Goal: Transaction & Acquisition: Purchase product/service

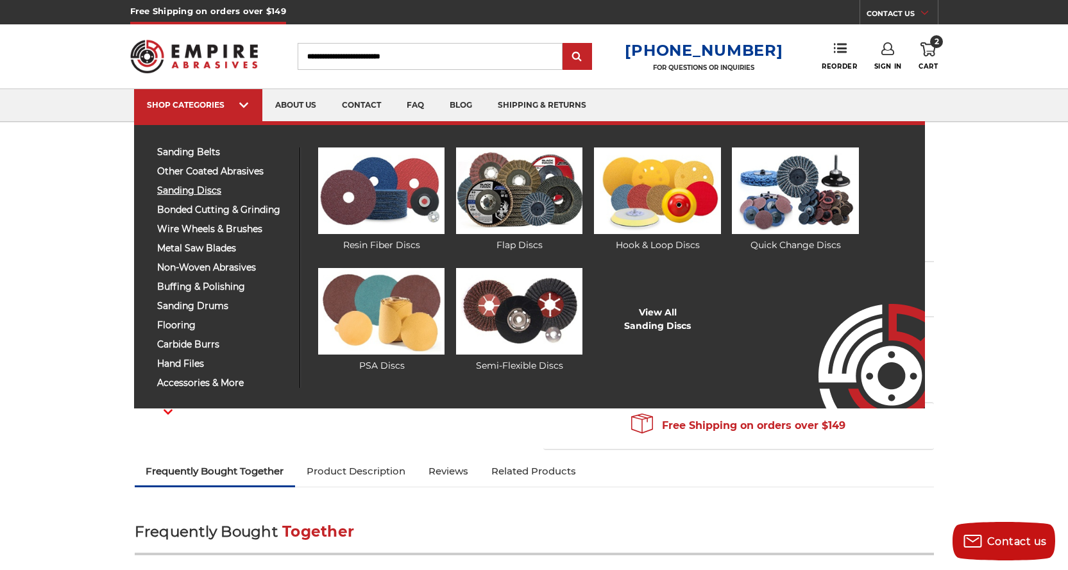
click at [198, 187] on span "sanding discs" at bounding box center [223, 191] width 133 height 10
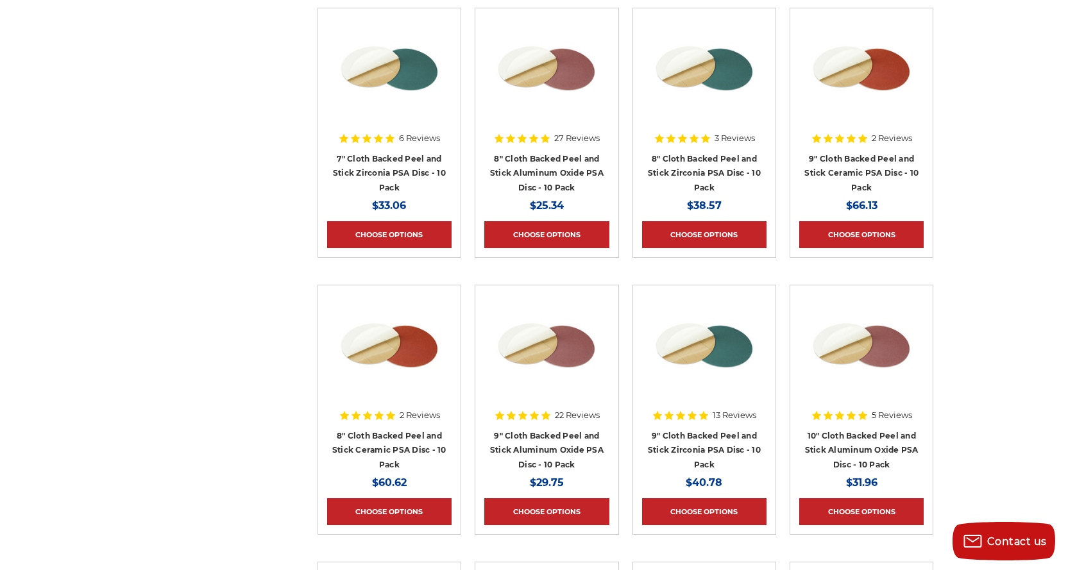
scroll to position [5582, 0]
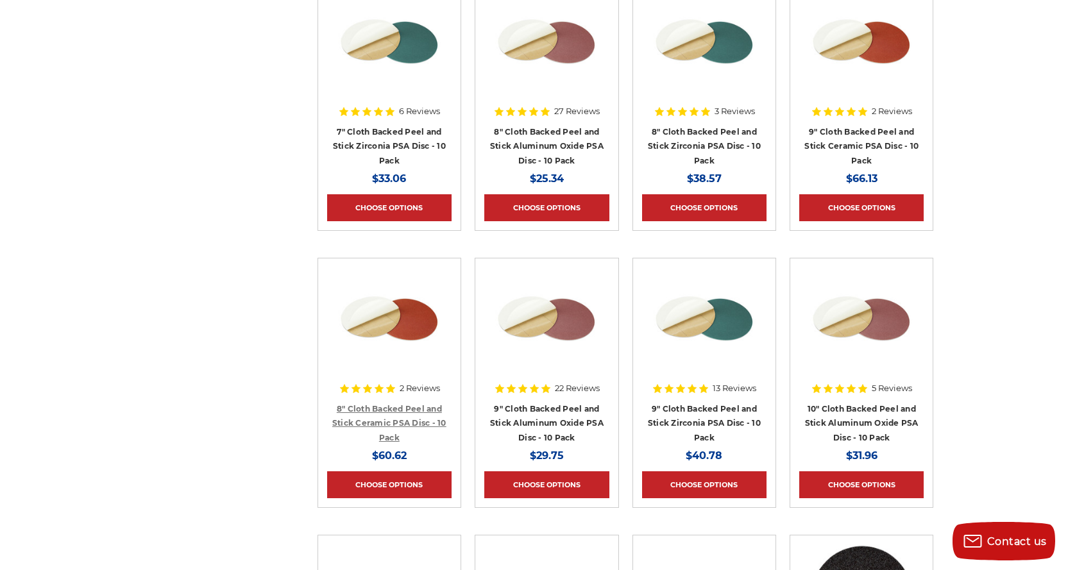
click at [398, 407] on link "8" Cloth Backed Peel and Stick Ceramic PSA Disc - 10 Pack" at bounding box center [389, 423] width 114 height 38
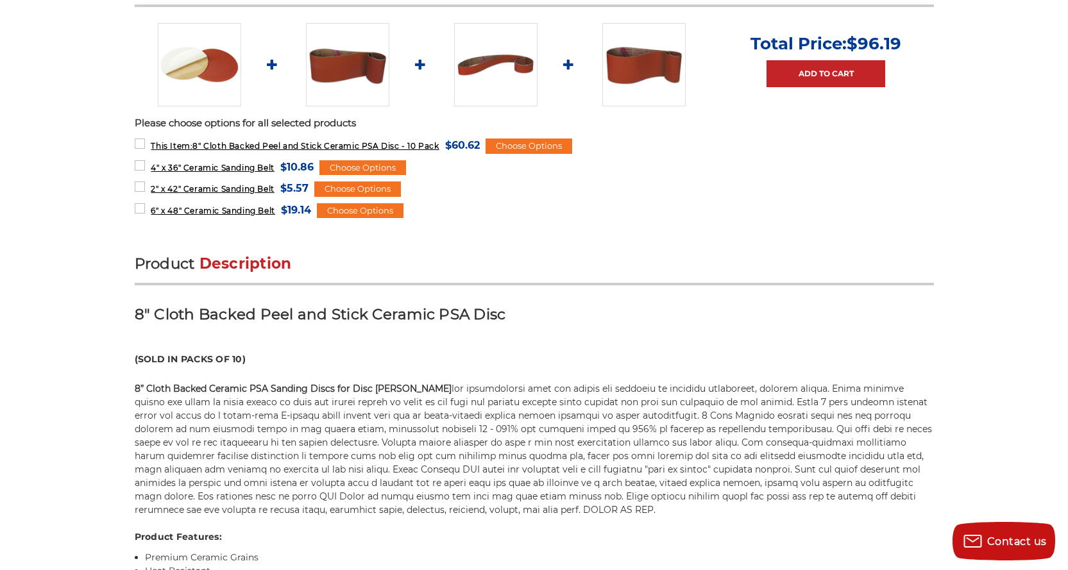
scroll to position [642, 0]
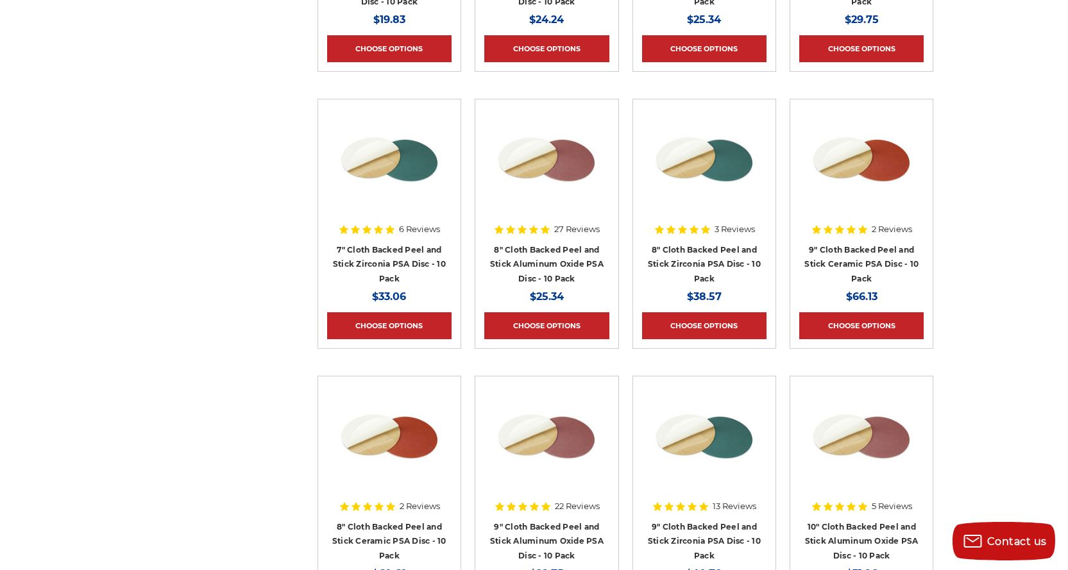
scroll to position [5542, 0]
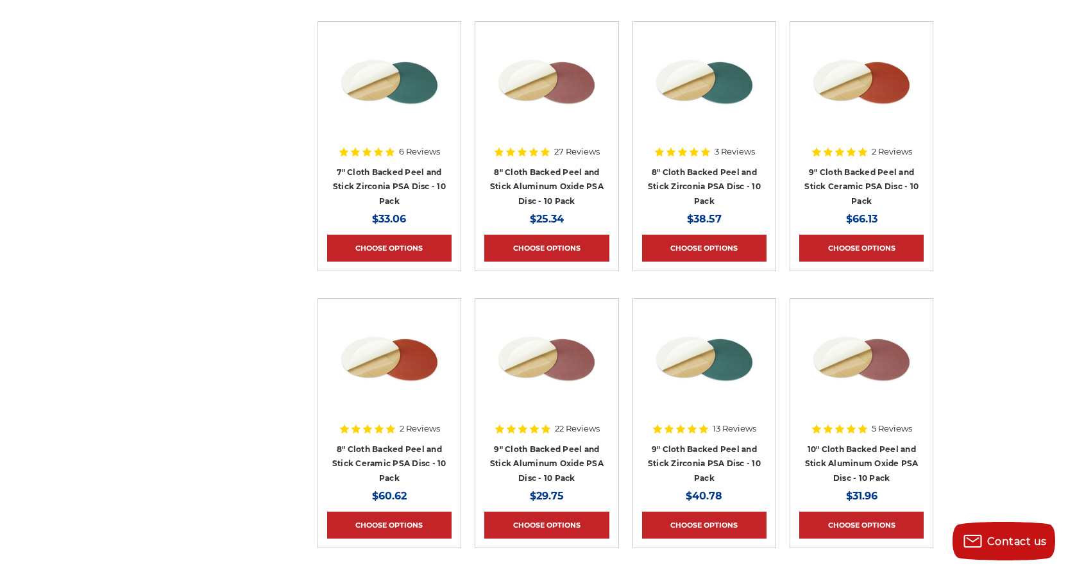
click at [538, 442] on h4 "9" Cloth Backed Peel and Stick Aluminum Oxide PSA Disc - 10 Pack" at bounding box center [546, 464] width 124 height 44
click at [553, 363] on img at bounding box center [546, 359] width 103 height 103
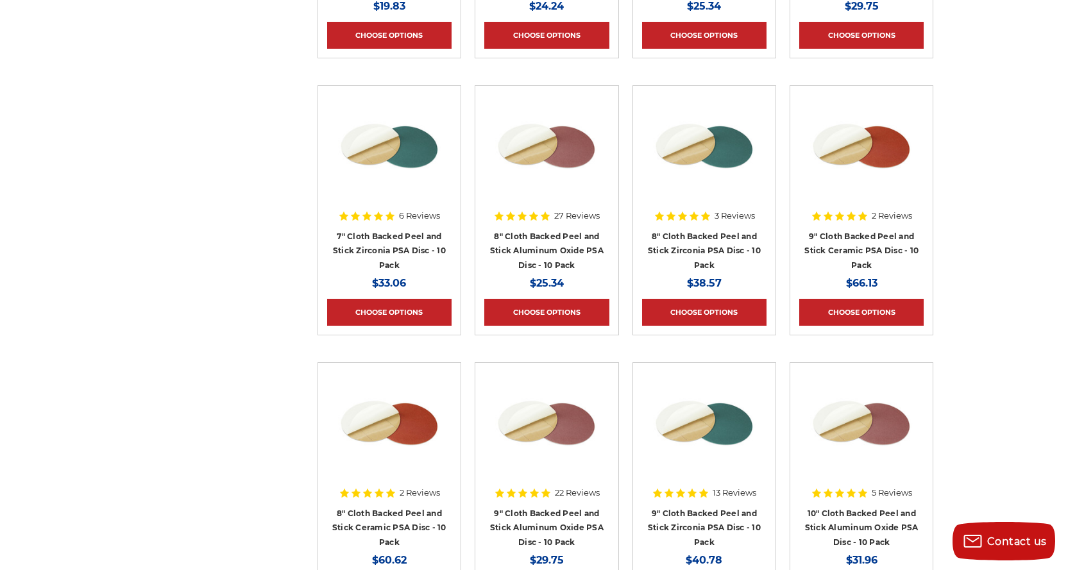
scroll to position [5413, 0]
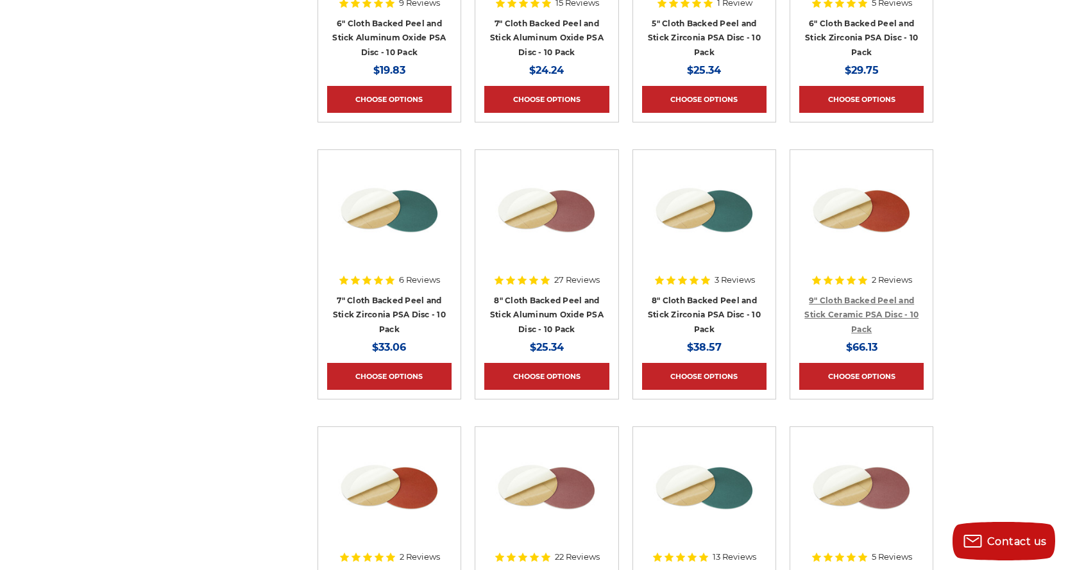
click at [854, 296] on link "9" Cloth Backed Peel and Stick Ceramic PSA Disc - 10 Pack" at bounding box center [862, 315] width 114 height 38
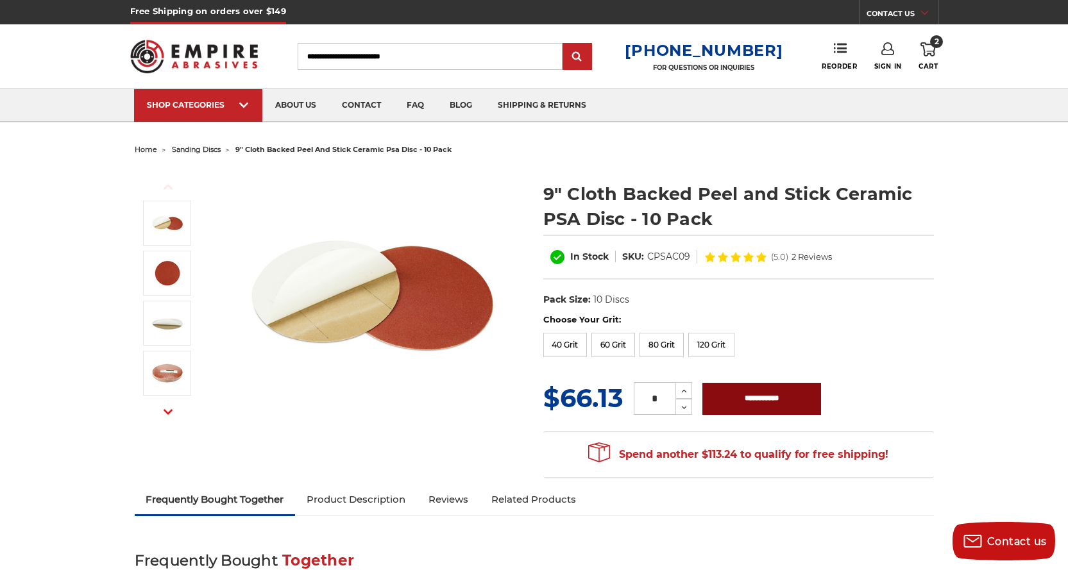
click at [758, 402] on input "**********" at bounding box center [762, 399] width 119 height 32
click at [482, 404] on img at bounding box center [372, 296] width 257 height 257
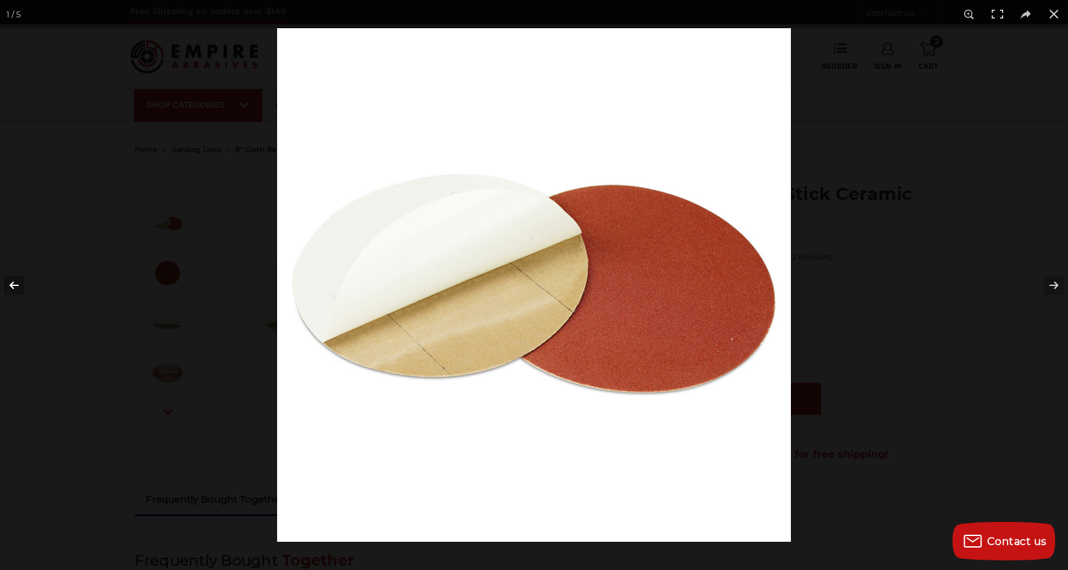
click at [12, 282] on button at bounding box center [22, 285] width 45 height 64
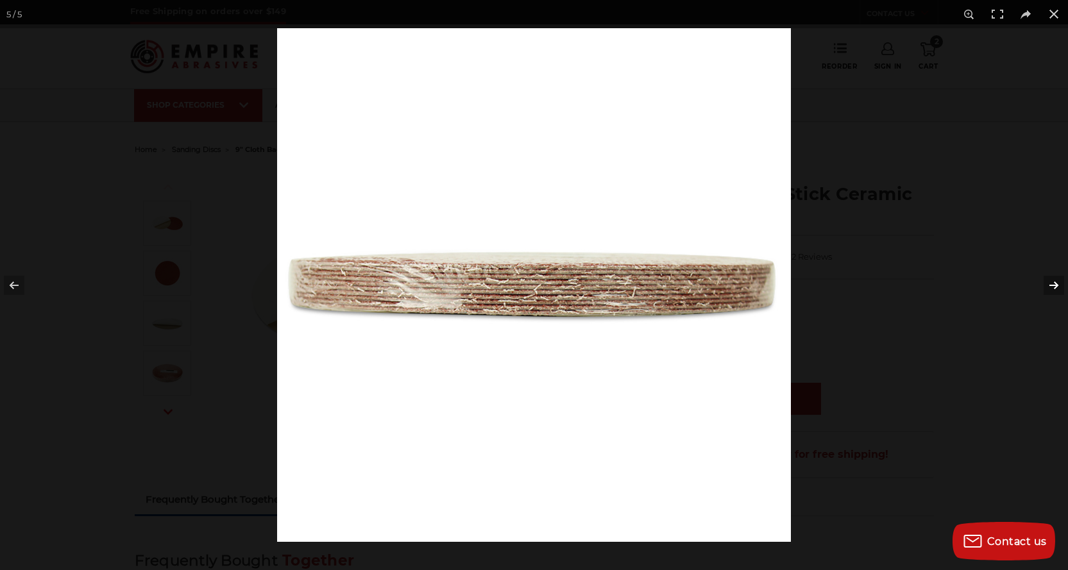
click at [1054, 284] on button at bounding box center [1045, 285] width 45 height 64
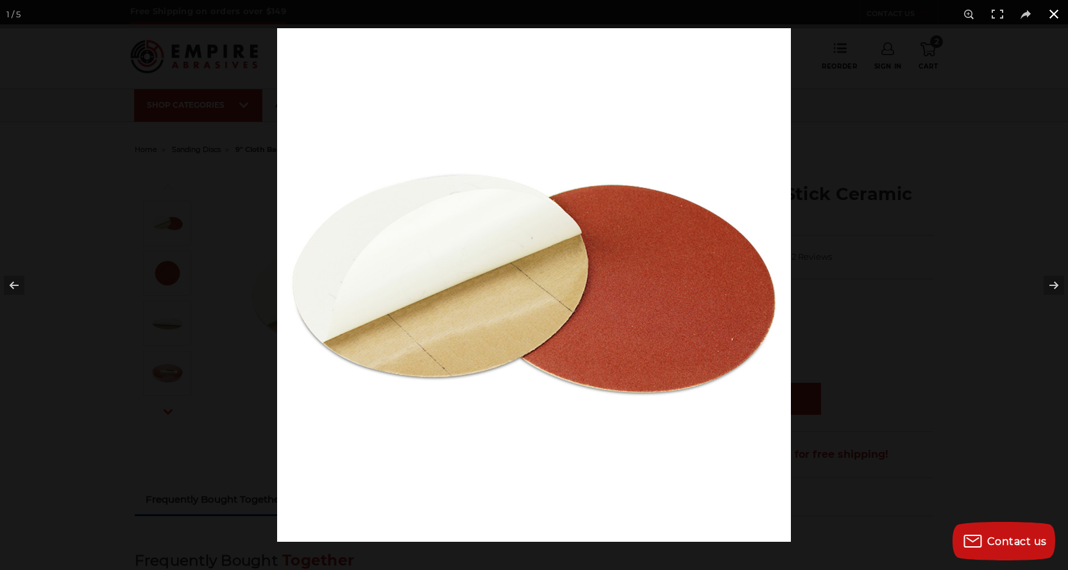
click at [1058, 17] on button at bounding box center [1054, 14] width 28 height 28
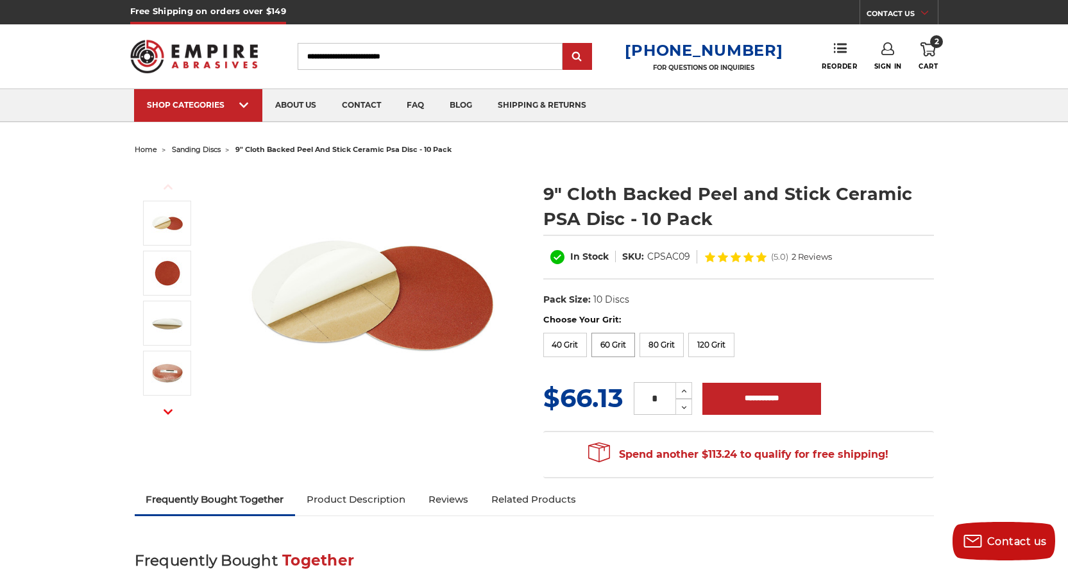
click at [610, 342] on label "60 Grit" at bounding box center [614, 345] width 44 height 24
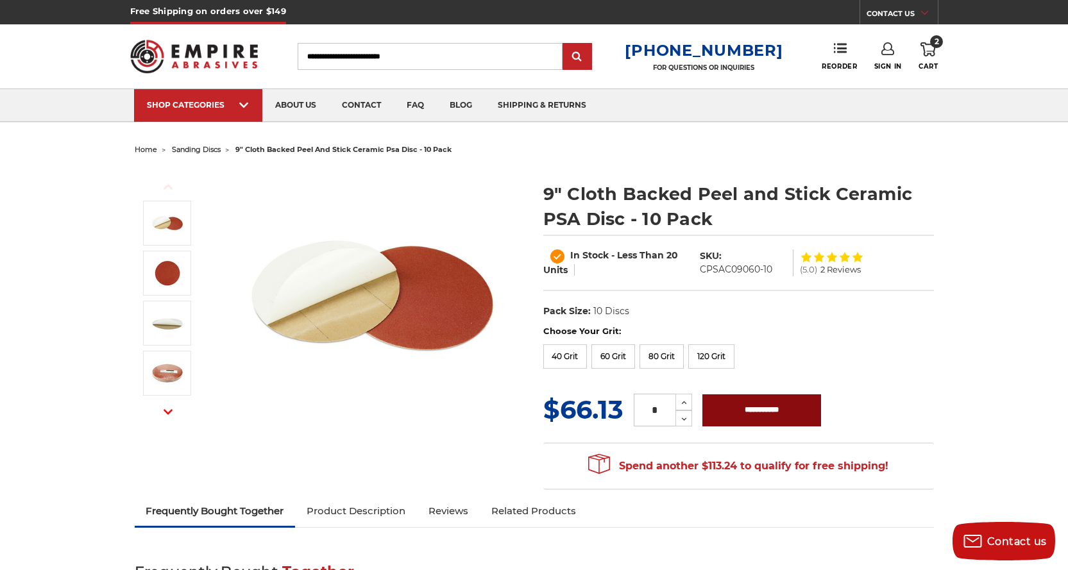
click at [760, 403] on input "**********" at bounding box center [762, 411] width 119 height 32
type input "**********"
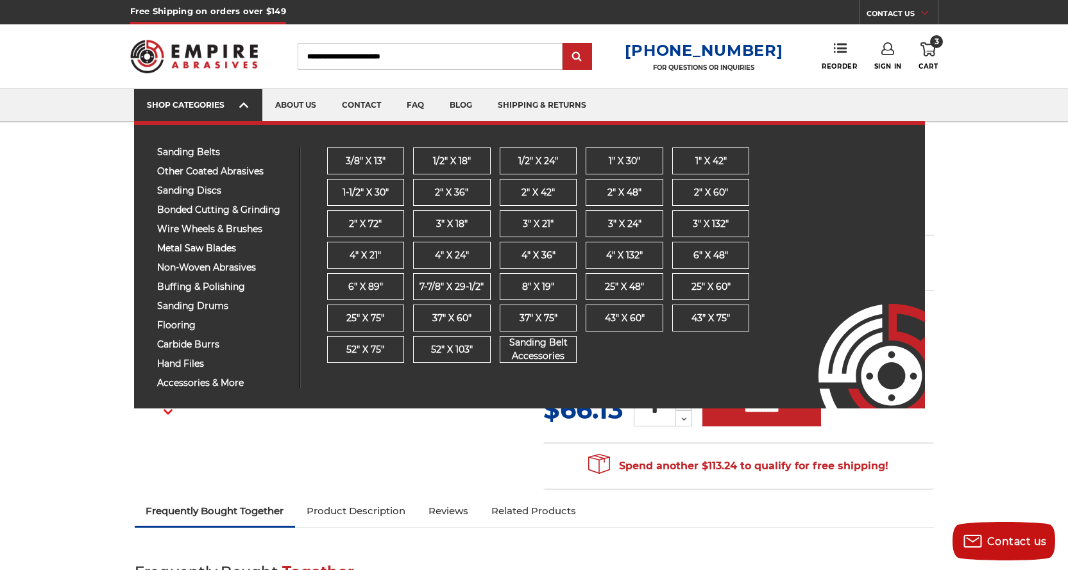
click at [184, 110] on link "SHOP CATEGORIES" at bounding box center [198, 105] width 128 height 33
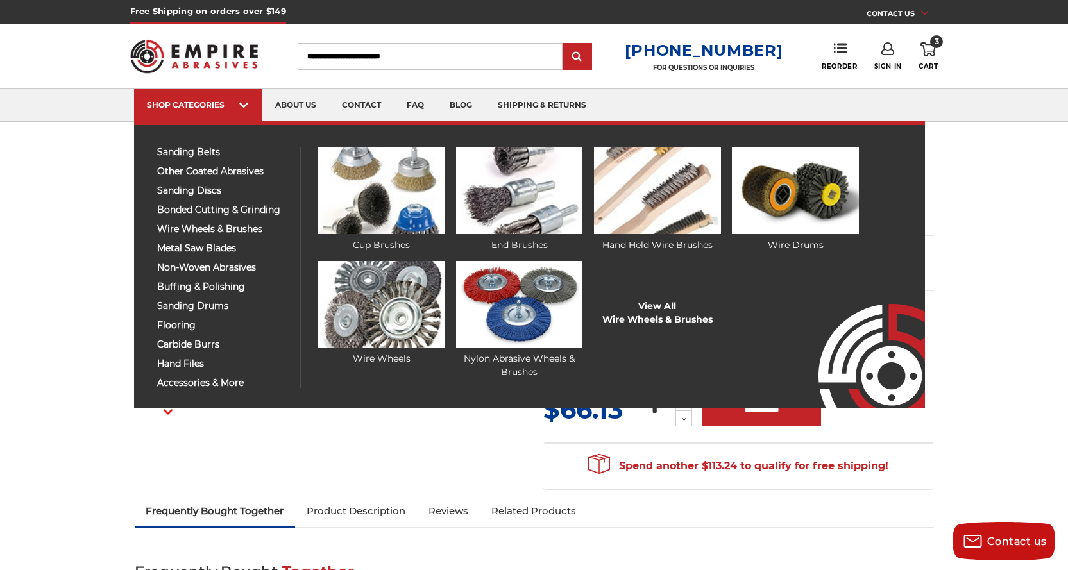
click at [196, 230] on span "wire wheels & brushes" at bounding box center [223, 230] width 133 height 10
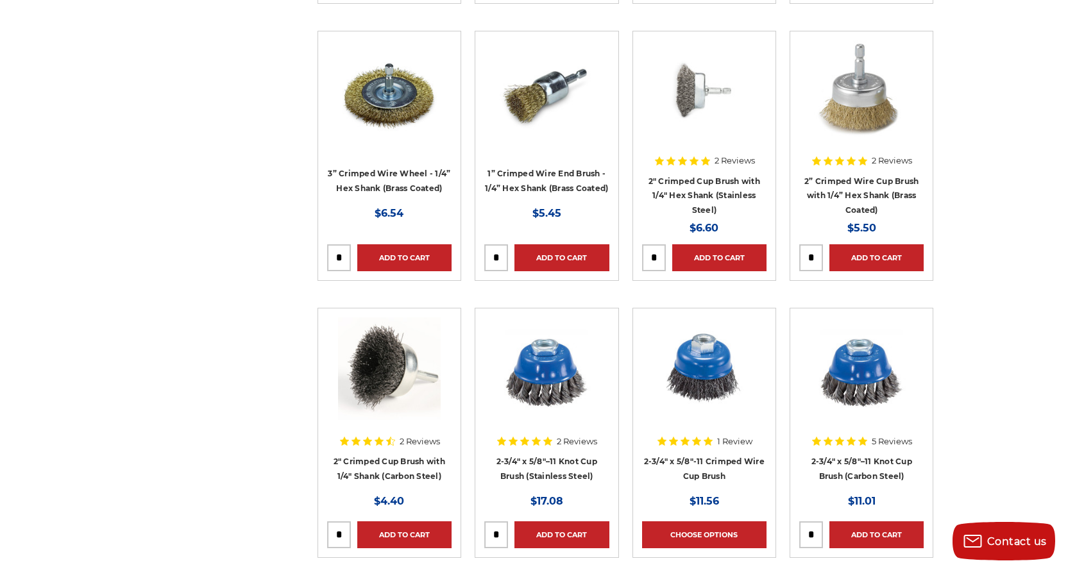
scroll to position [1861, 0]
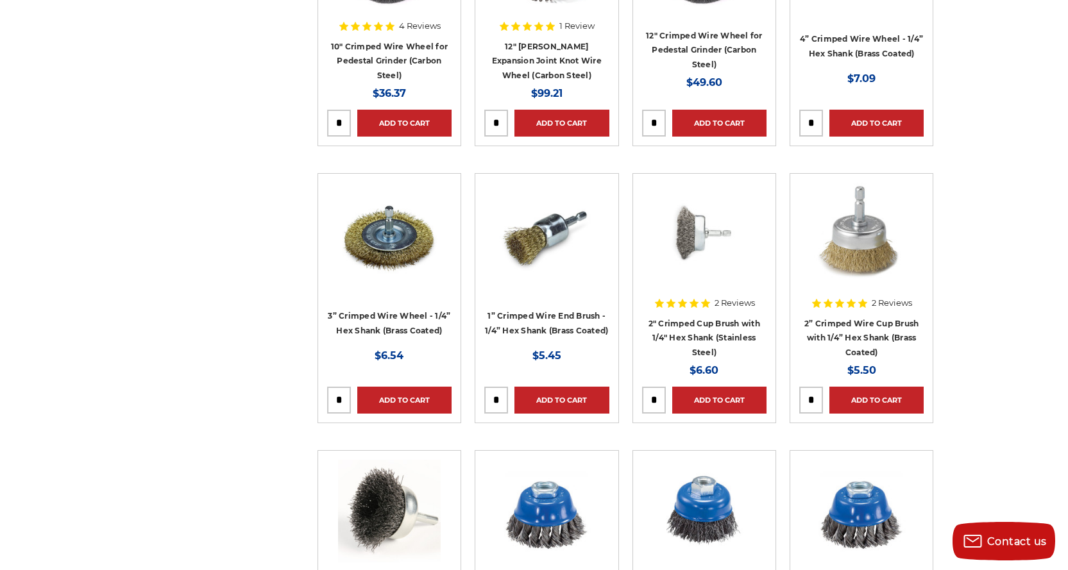
click at [549, 238] on img at bounding box center [546, 234] width 103 height 103
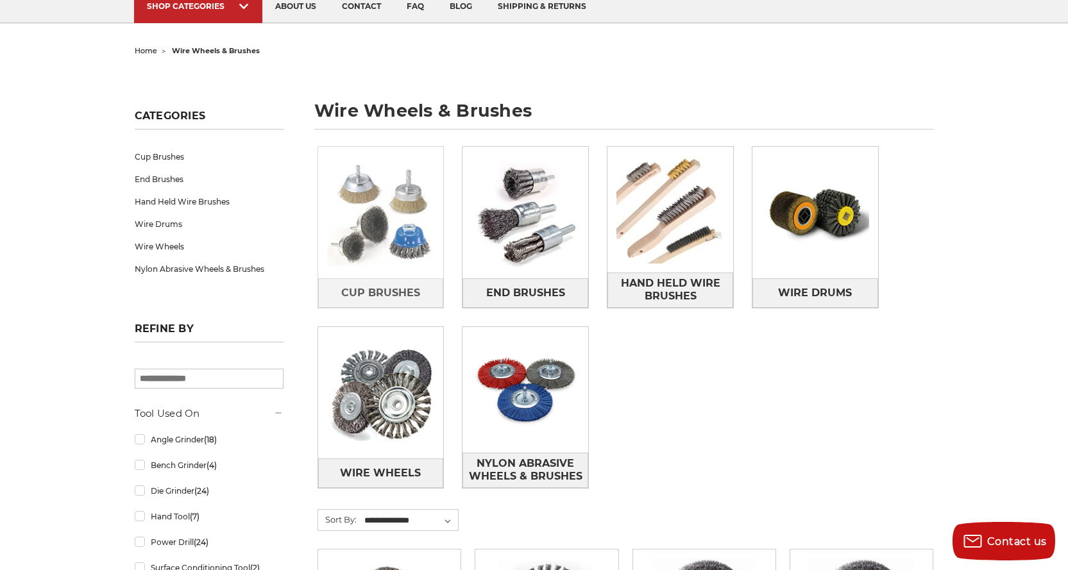
scroll to position [64, 0]
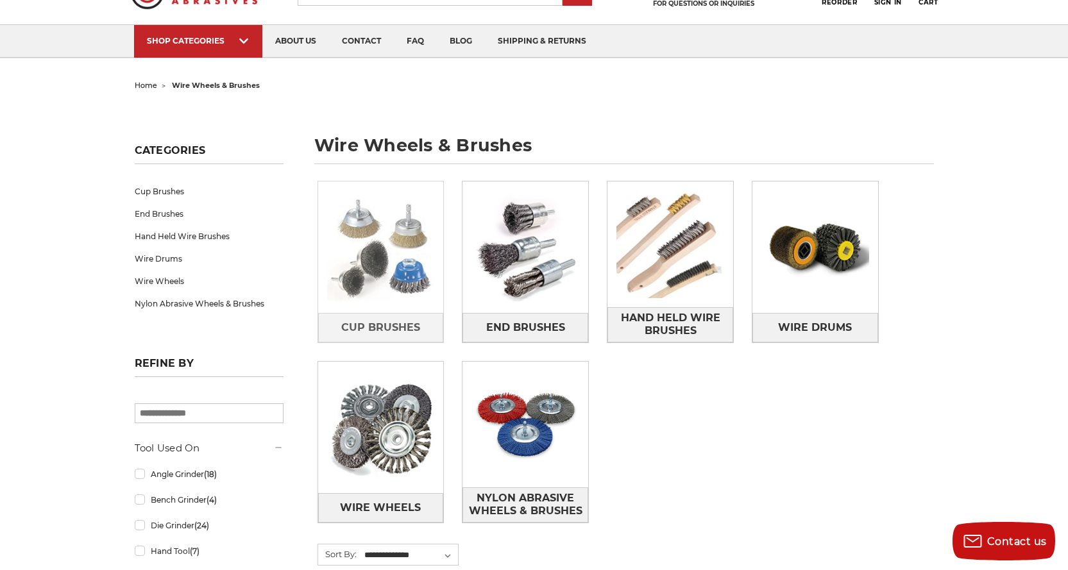
click at [368, 266] on img at bounding box center [381, 248] width 126 height 126
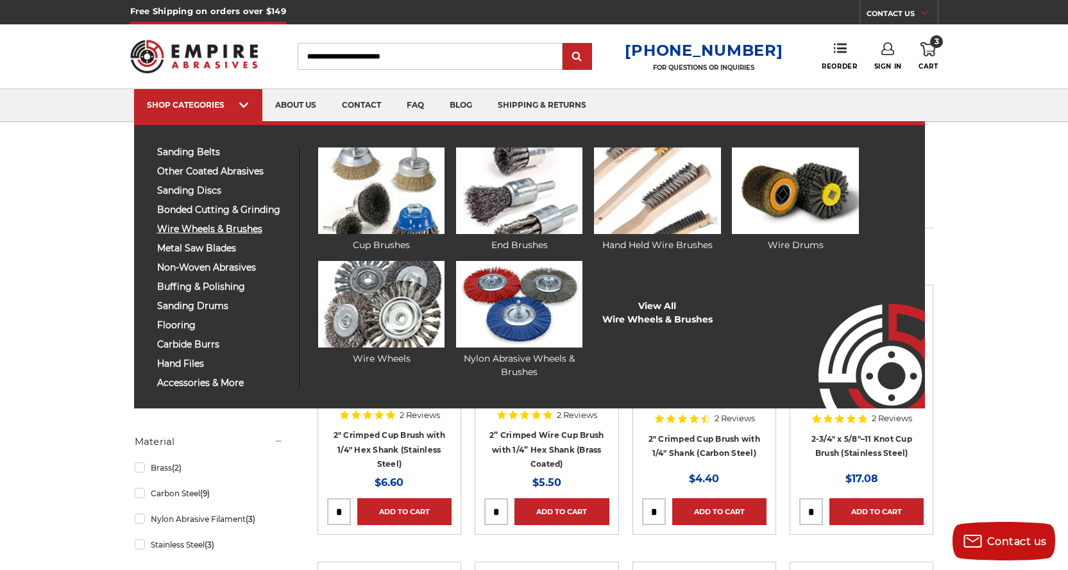
click at [191, 230] on span "wire wheels & brushes" at bounding box center [223, 230] width 133 height 10
